Goal: Transaction & Acquisition: Purchase product/service

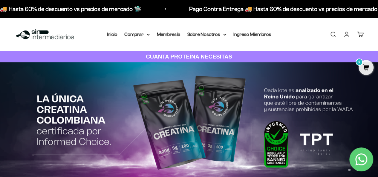
click at [347, 36] on link "Iniciar sesión" at bounding box center [346, 34] width 7 height 7
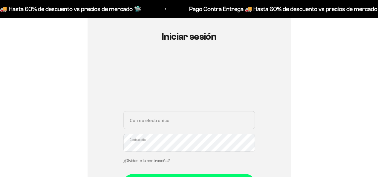
scroll to position [60, 0]
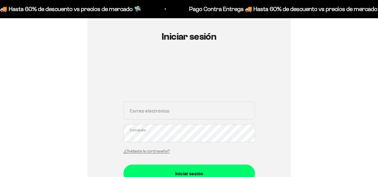
click at [158, 122] on div "Correo electrónico Contraseña ¿Olvidaste la contraseña?" at bounding box center [188, 130] width 131 height 56
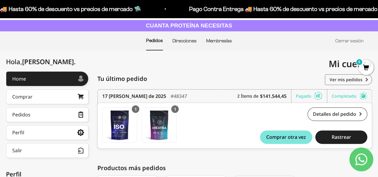
scroll to position [90, 0]
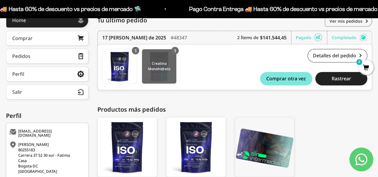
click at [162, 62] on img at bounding box center [159, 66] width 34 height 34
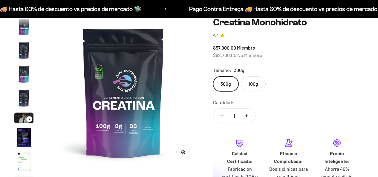
scroll to position [24, 0]
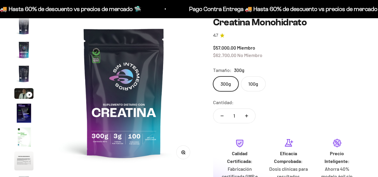
click at [246, 116] on icon "Aumentar cantidad" at bounding box center [246, 116] width 3 height 0
type input "2"
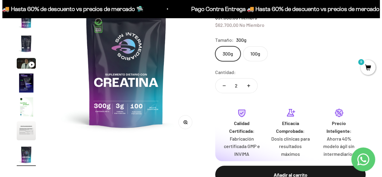
scroll to position [119, 0]
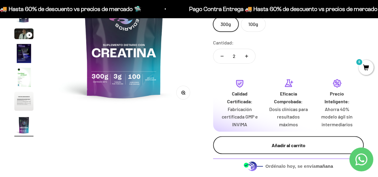
click at [282, 139] on button "Añadir al carrito" at bounding box center [288, 145] width 150 height 18
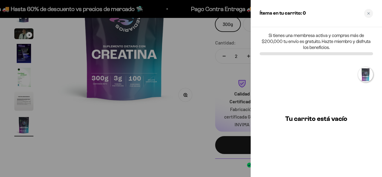
scroll to position [0, 0]
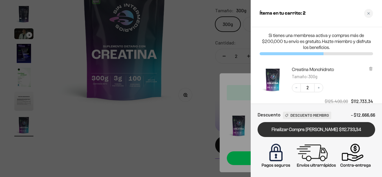
click at [300, 128] on link "Finalizar Compra [PERSON_NAME] $112.733,34" at bounding box center [317, 129] width 118 height 15
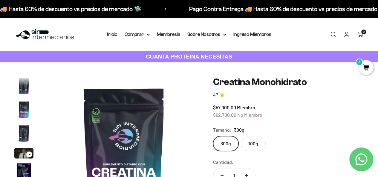
click at [113, 39] on div "Menú Buscar Inicio Comprar Proteínas Ver Todos Whey Iso Vegan Pancakes Pre-Entr…" at bounding box center [189, 34] width 378 height 33
click at [112, 36] on link "Inicio" at bounding box center [112, 34] width 10 height 5
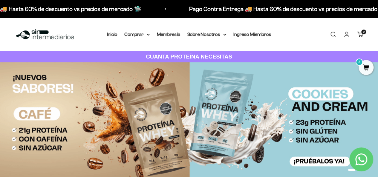
click at [359, 35] on link "Carrito 2 artículos 2" at bounding box center [360, 34] width 7 height 7
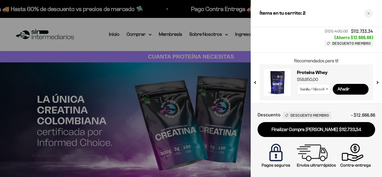
scroll to position [70, 0]
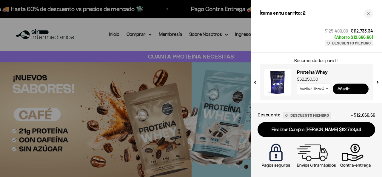
click at [346, 89] on input "Añadir" at bounding box center [351, 89] width 36 height 11
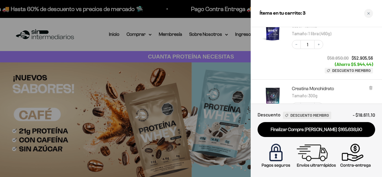
scroll to position [81, 0]
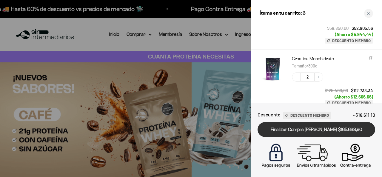
click at [328, 130] on link "Finalizar Compra [PERSON_NAME] $165.638,90" at bounding box center [317, 129] width 118 height 15
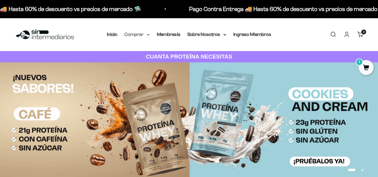
click at [145, 36] on summary "Comprar" at bounding box center [136, 34] width 25 height 8
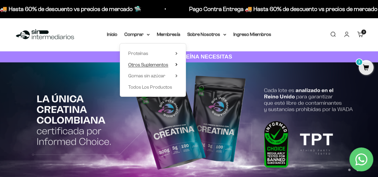
click at [177, 67] on summary "Otros Suplementos" at bounding box center [152, 65] width 49 height 8
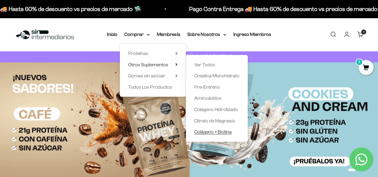
click at [223, 132] on span "Colágeno + Biotina" at bounding box center [212, 131] width 37 height 5
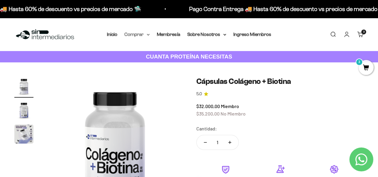
click at [148, 34] on icon at bounding box center [148, 35] width 3 height 2
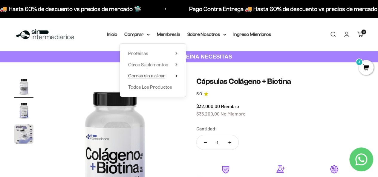
click at [174, 76] on summary "Gomas sin azúcar" at bounding box center [152, 76] width 49 height 8
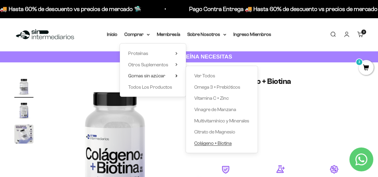
click at [212, 144] on span "Colágeno + Biotina" at bounding box center [212, 143] width 37 height 5
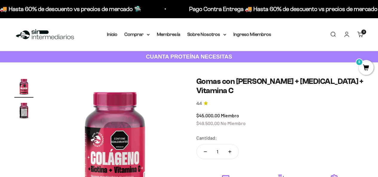
scroll to position [30, 0]
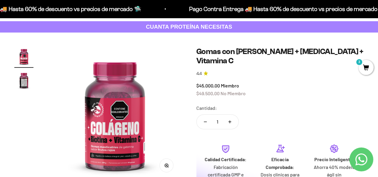
click at [230, 120] on icon "Aumentar cantidad" at bounding box center [229, 121] width 3 height 3
click at [207, 115] on button "Reducir cantidad" at bounding box center [204, 122] width 17 height 14
type input "1"
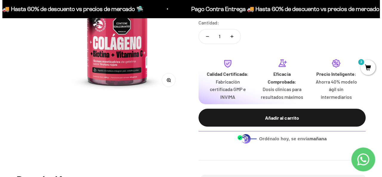
scroll to position [119, 0]
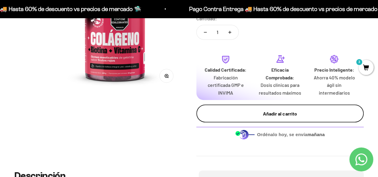
click at [279, 110] on div "Añadir al carrito" at bounding box center [280, 114] width 144 height 8
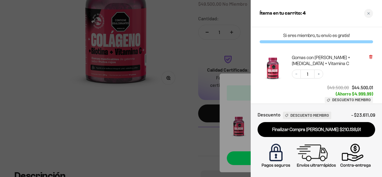
click at [371, 58] on icon at bounding box center [371, 57] width 2 height 3
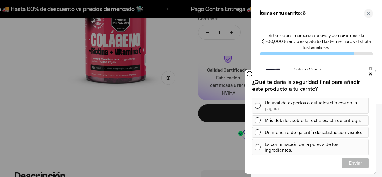
click at [369, 74] on button at bounding box center [370, 74] width 11 height 10
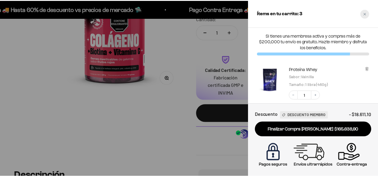
scroll to position [0, 0]
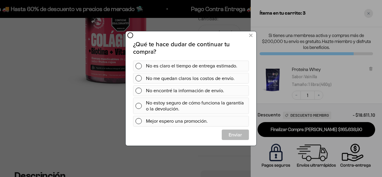
click at [372, 13] on div at bounding box center [191, 88] width 382 height 177
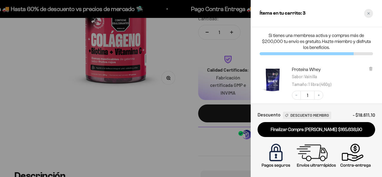
click at [369, 12] on icon "Close cart" at bounding box center [368, 13] width 3 height 3
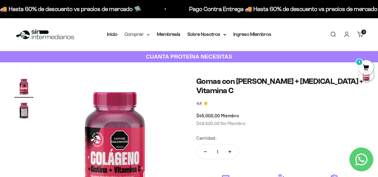
click at [148, 37] on summary "Comprar" at bounding box center [136, 34] width 25 height 8
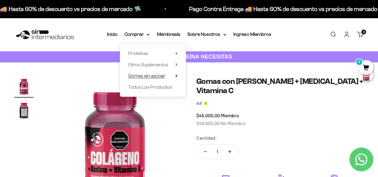
click at [176, 76] on icon at bounding box center [176, 75] width 2 height 3
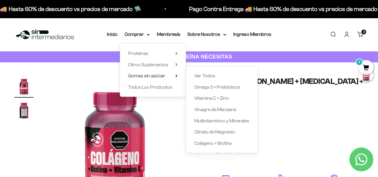
click at [179, 64] on div "Proteínas Ver Todos Whey Iso Vegan" at bounding box center [153, 70] width 66 height 53
click at [175, 64] on icon at bounding box center [176, 64] width 2 height 3
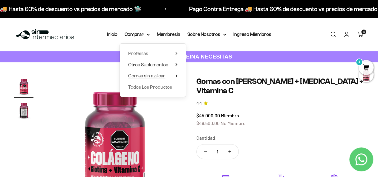
click at [172, 75] on summary "Gomas sin azúcar" at bounding box center [152, 76] width 49 height 8
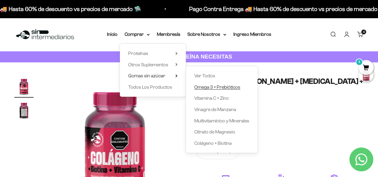
click at [227, 88] on span "Omega 3 + Prebióticos" at bounding box center [217, 86] width 46 height 5
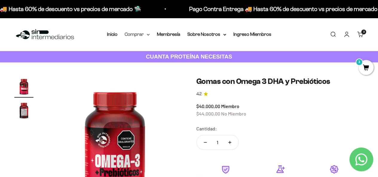
click at [148, 34] on icon at bounding box center [148, 35] width 3 height 2
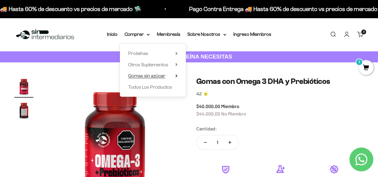
click at [144, 76] on span "Gomas sin azúcar" at bounding box center [146, 75] width 37 height 5
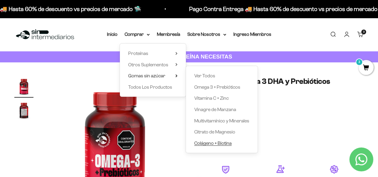
click at [222, 144] on span "Colágeno + Biotina" at bounding box center [212, 143] width 37 height 5
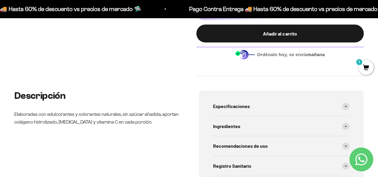
scroll to position [239, 0]
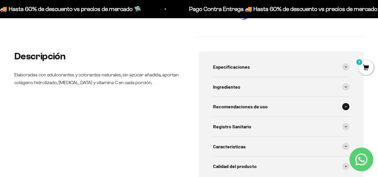
click at [344, 103] on span at bounding box center [345, 106] width 7 height 7
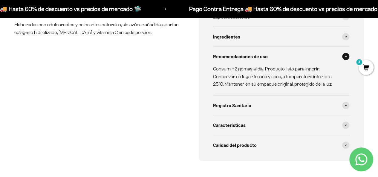
scroll to position [328, 0]
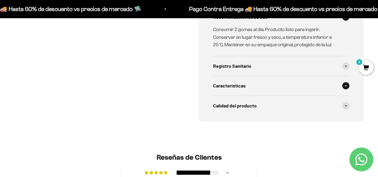
click at [346, 82] on span at bounding box center [345, 85] width 7 height 7
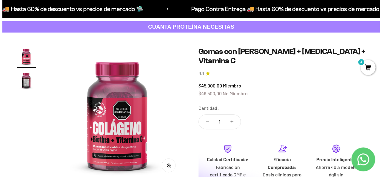
scroll to position [119, 0]
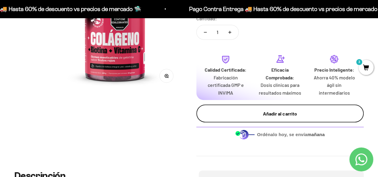
click at [262, 110] on div "Añadir al carrito" at bounding box center [280, 114] width 144 height 8
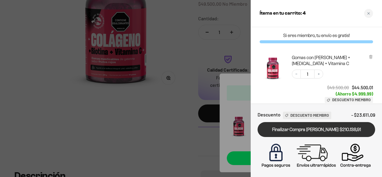
click at [303, 129] on link "Finalizar Compra [PERSON_NAME] $210.138,91" at bounding box center [317, 129] width 118 height 15
